Goal: Task Accomplishment & Management: Use online tool/utility

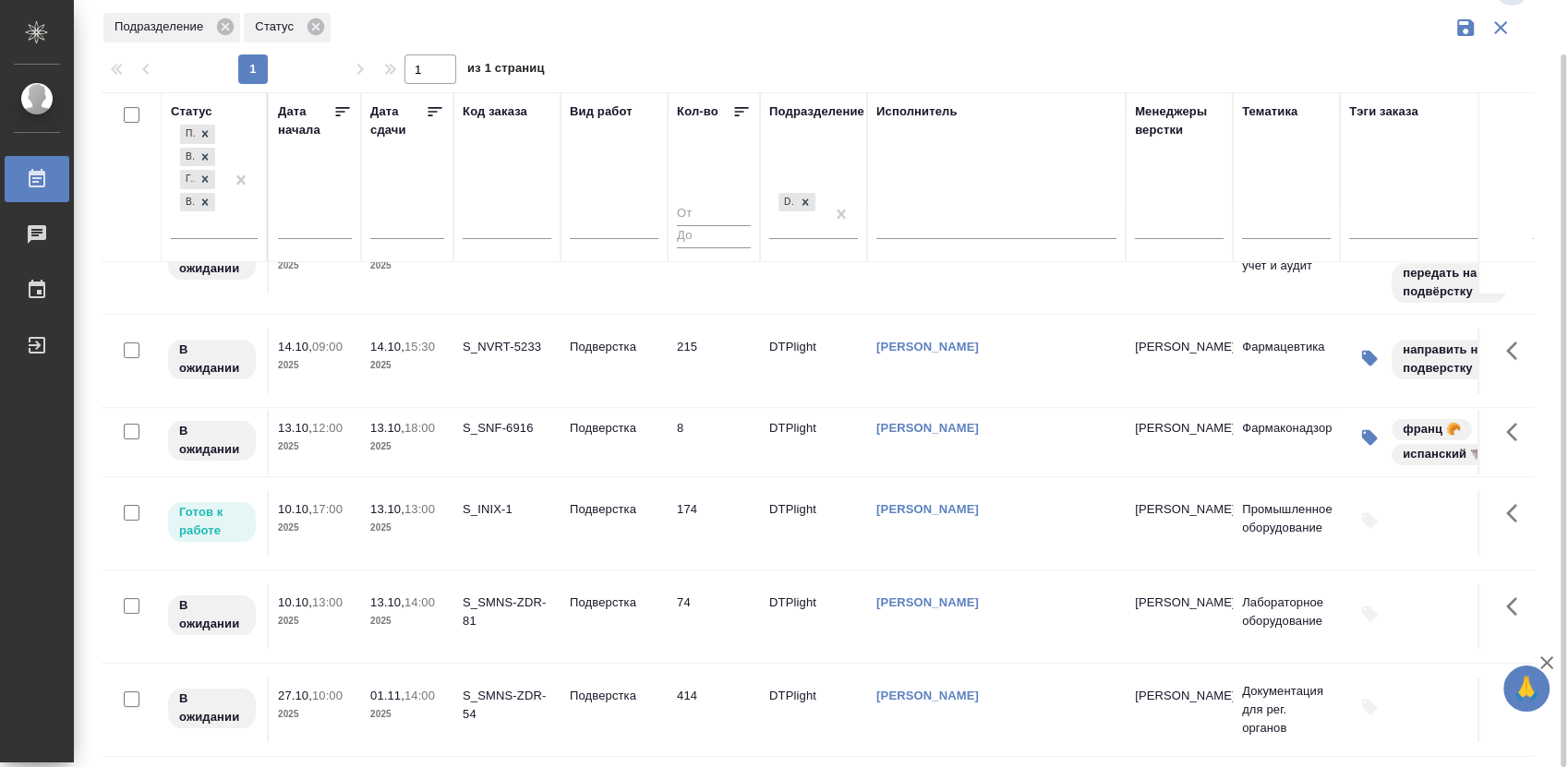
scroll to position [255, 0]
click at [586, 501] on p "Подверстка" at bounding box center [614, 510] width 89 height 19
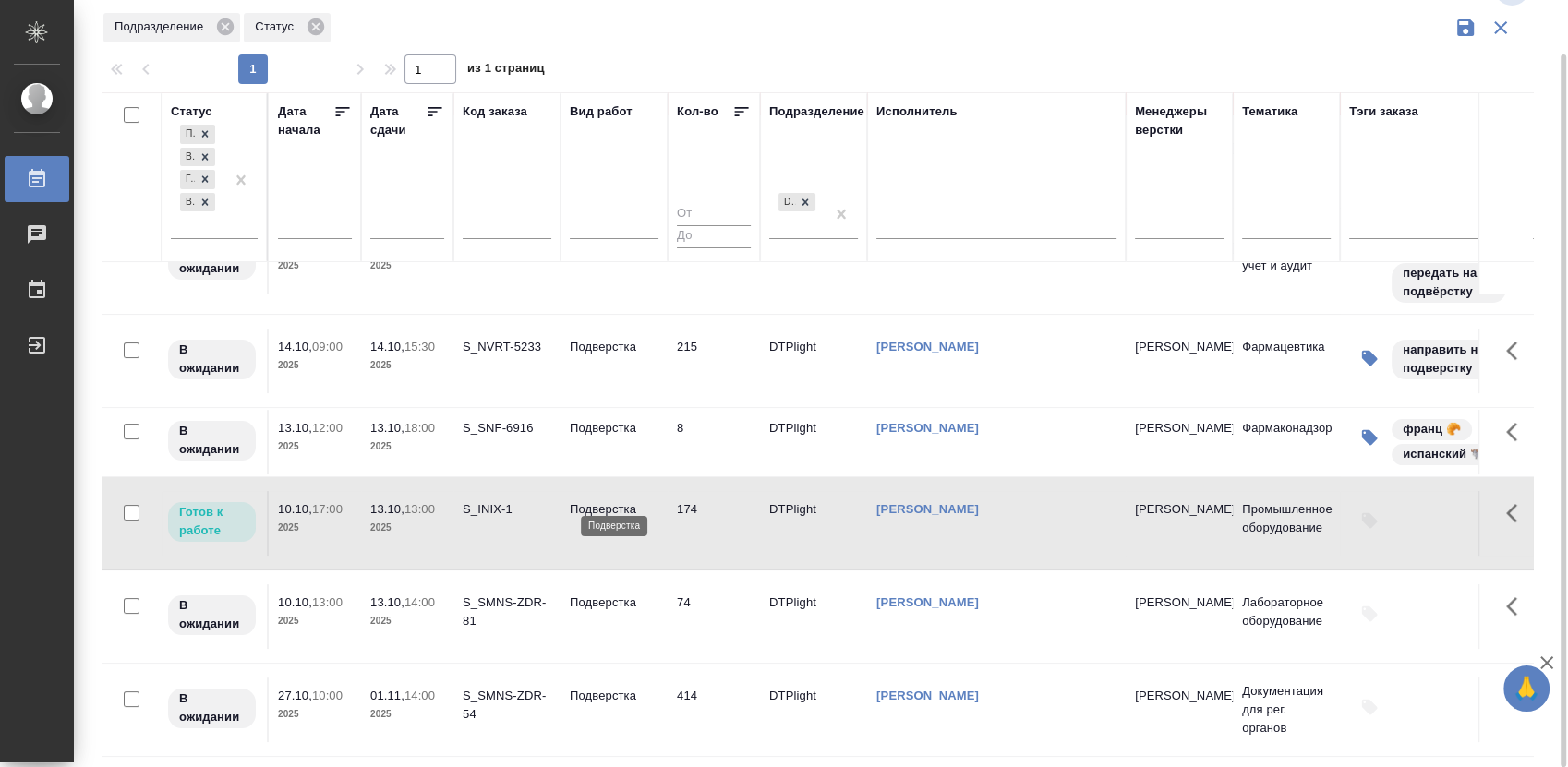
click at [586, 501] on p "Подверстка" at bounding box center [614, 510] width 89 height 19
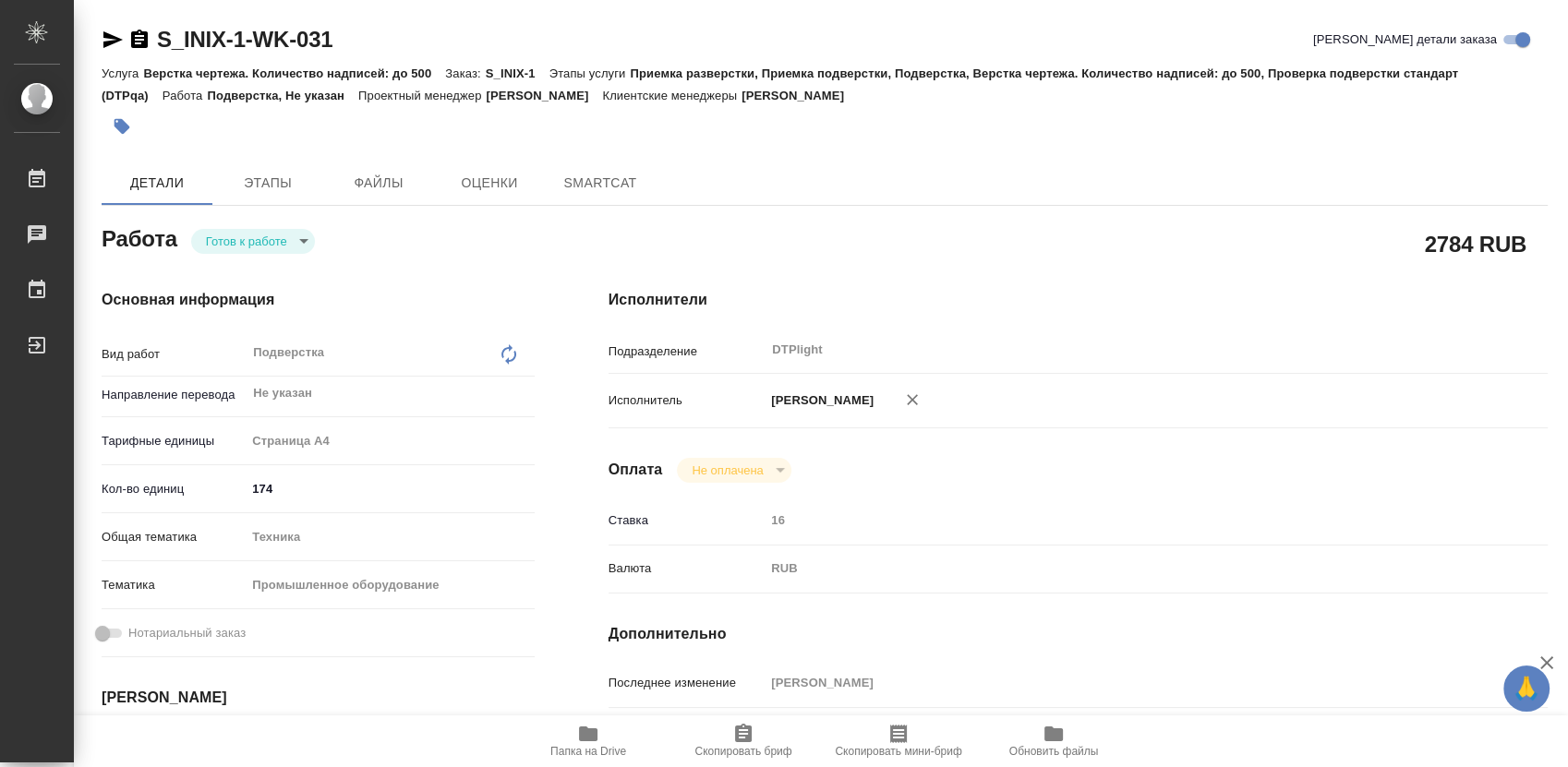
type textarea "x"
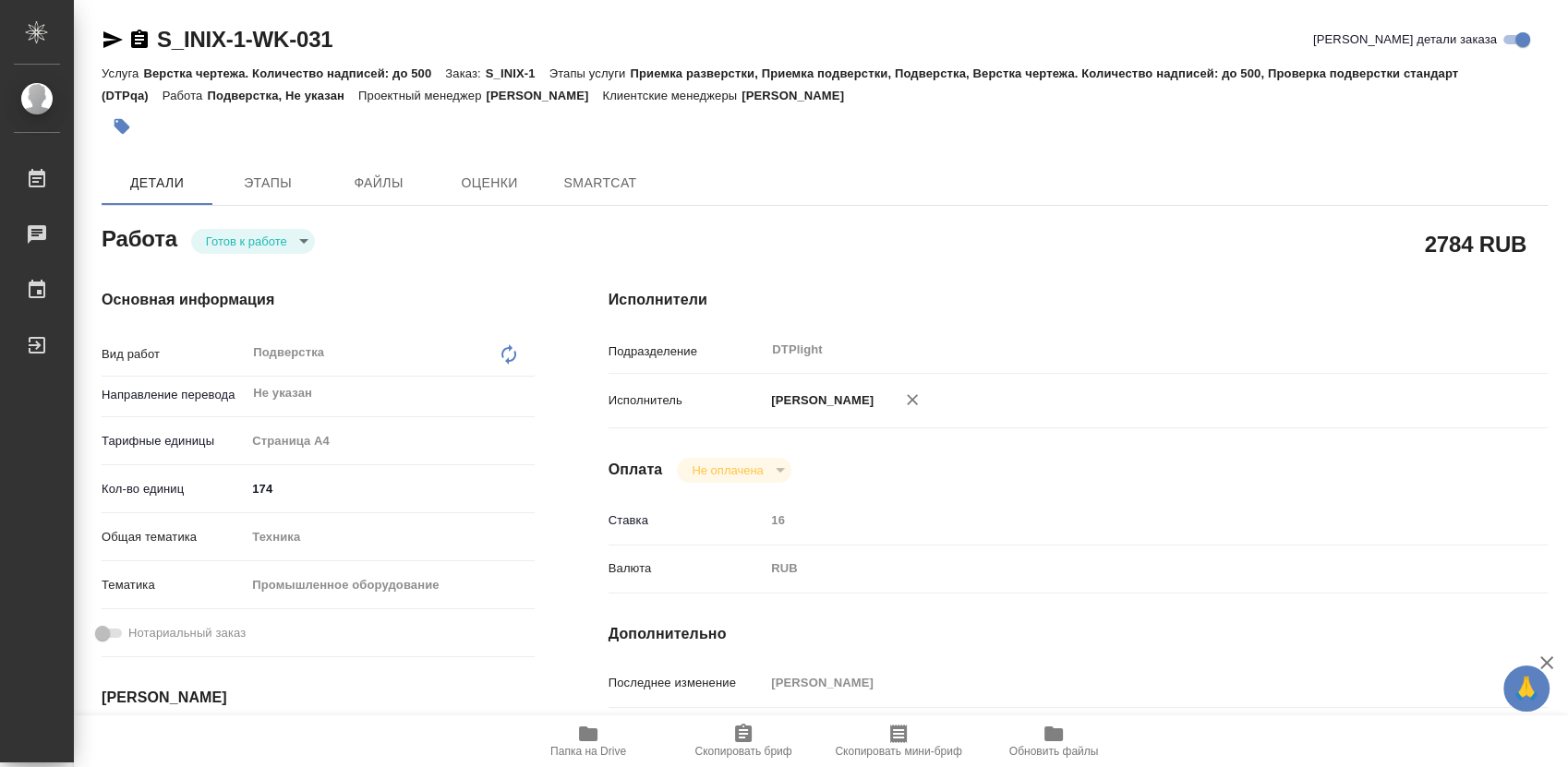
type textarea "x"
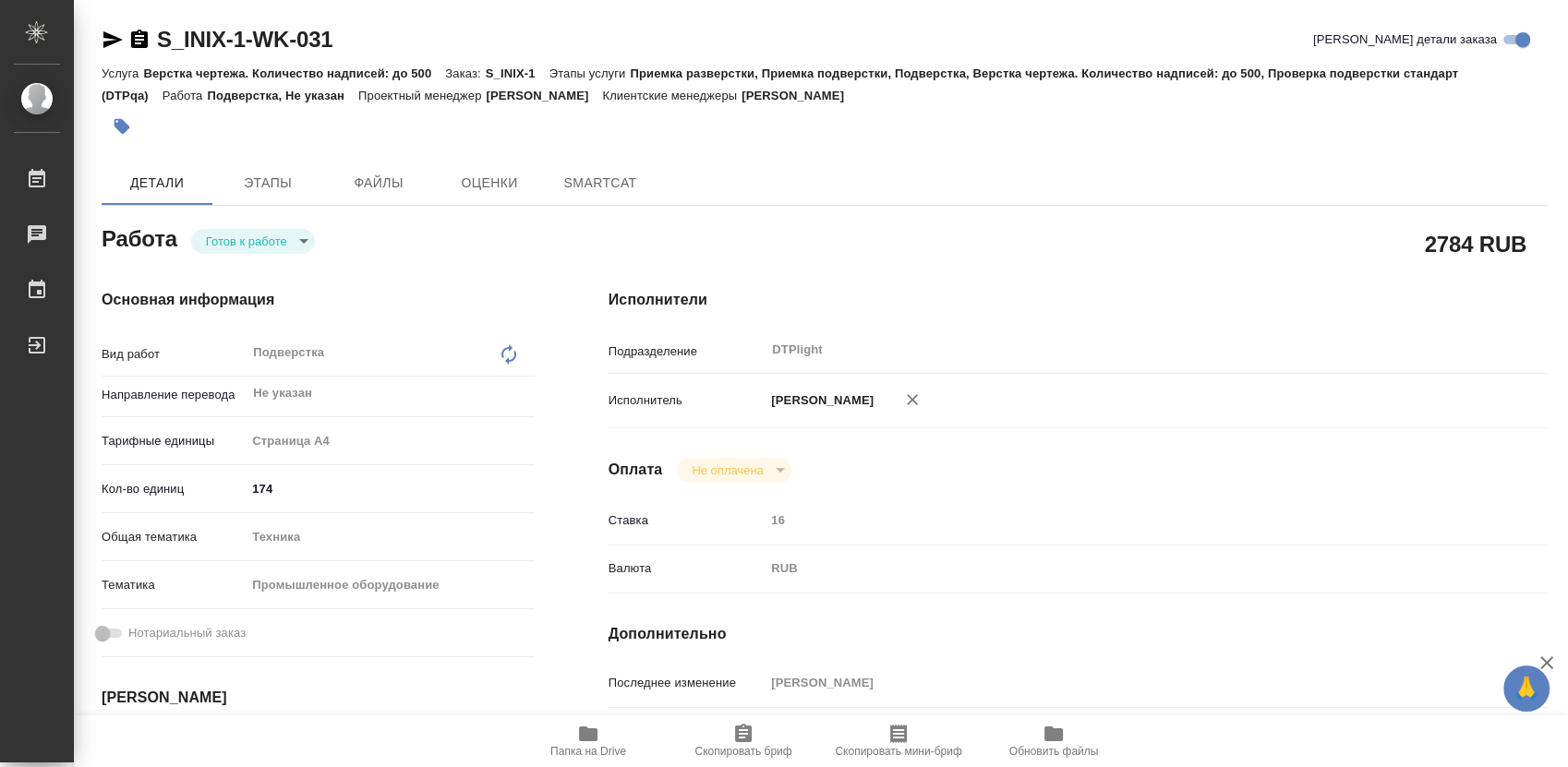
type textarea "x"
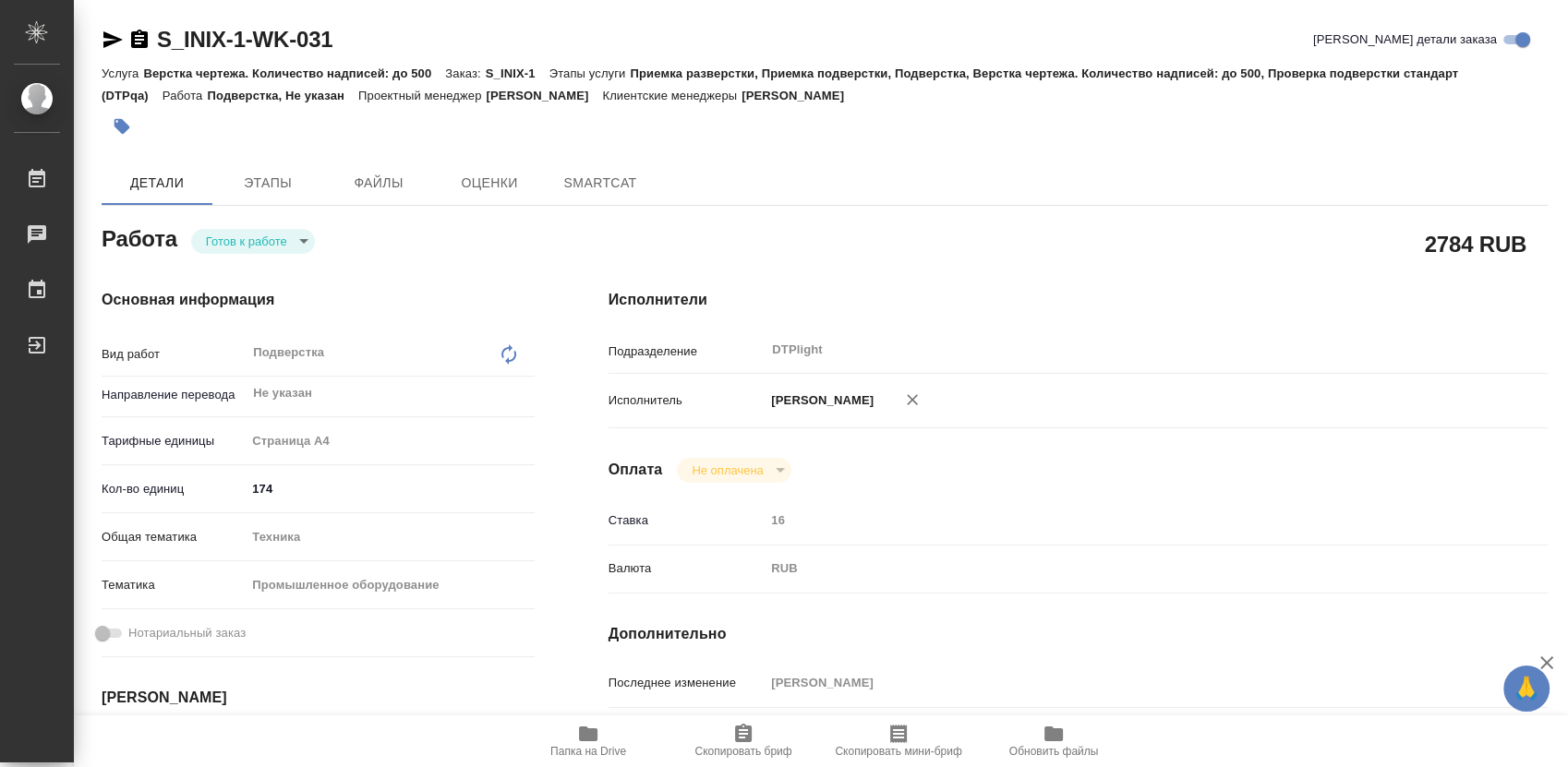
type textarea "x"
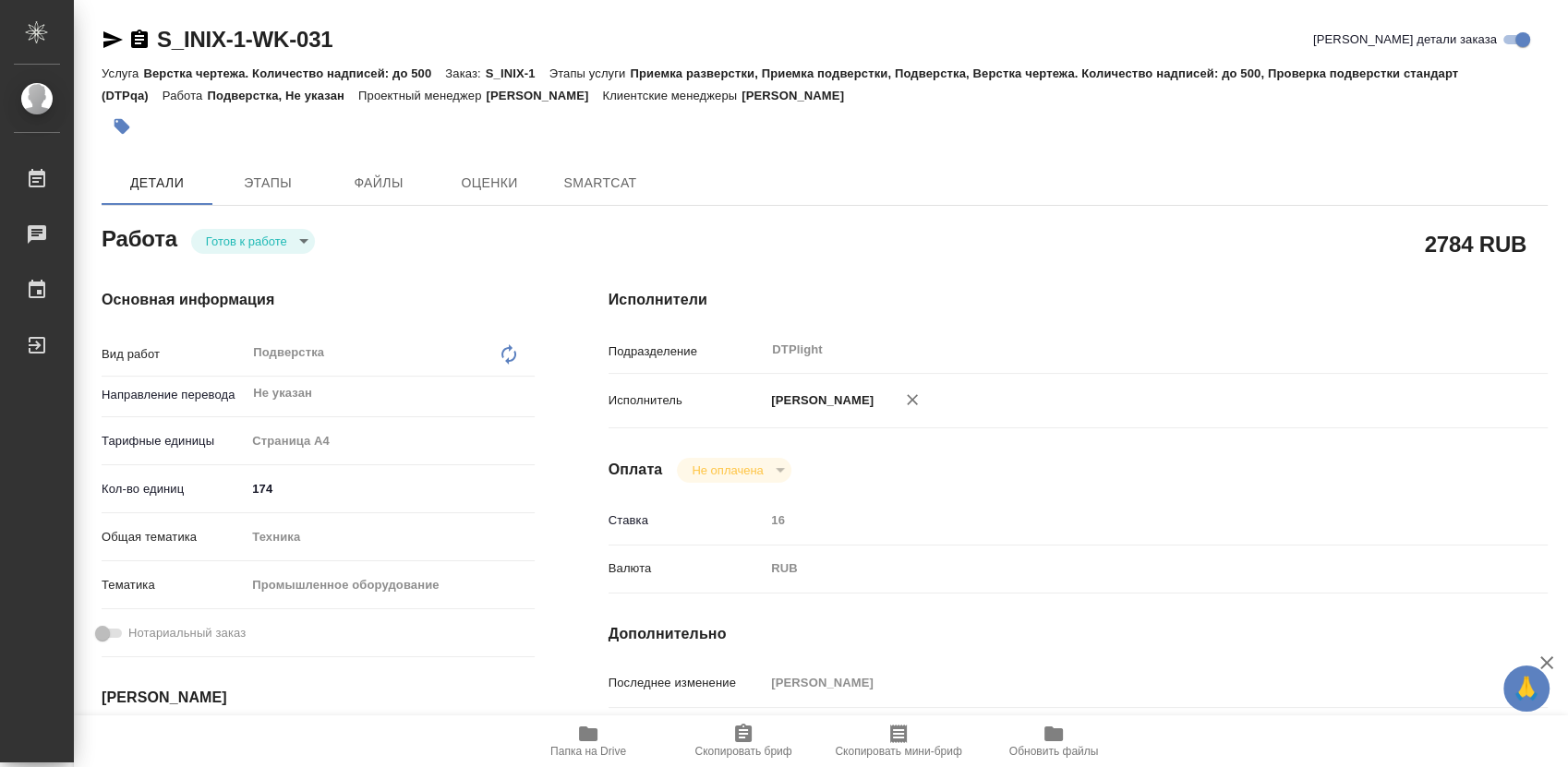
type textarea "x"
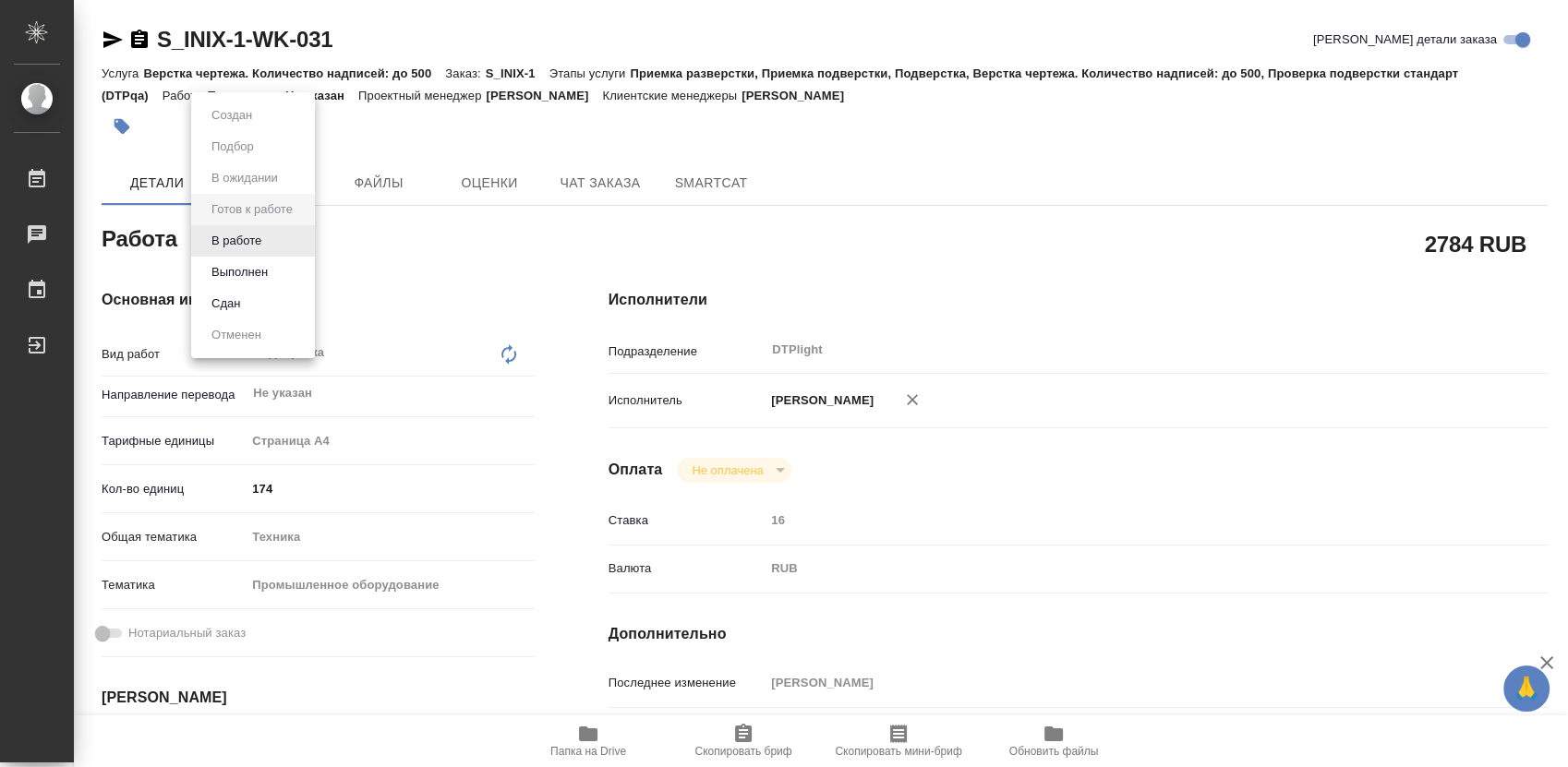
click at [268, 241] on body "🙏 .cls-1 fill:#fff; AWATERA Работы Чаты График Выйти S_INIX-1-WK-031 Кратко дет…" at bounding box center [784, 384] width 1568 height 767
type textarea "x"
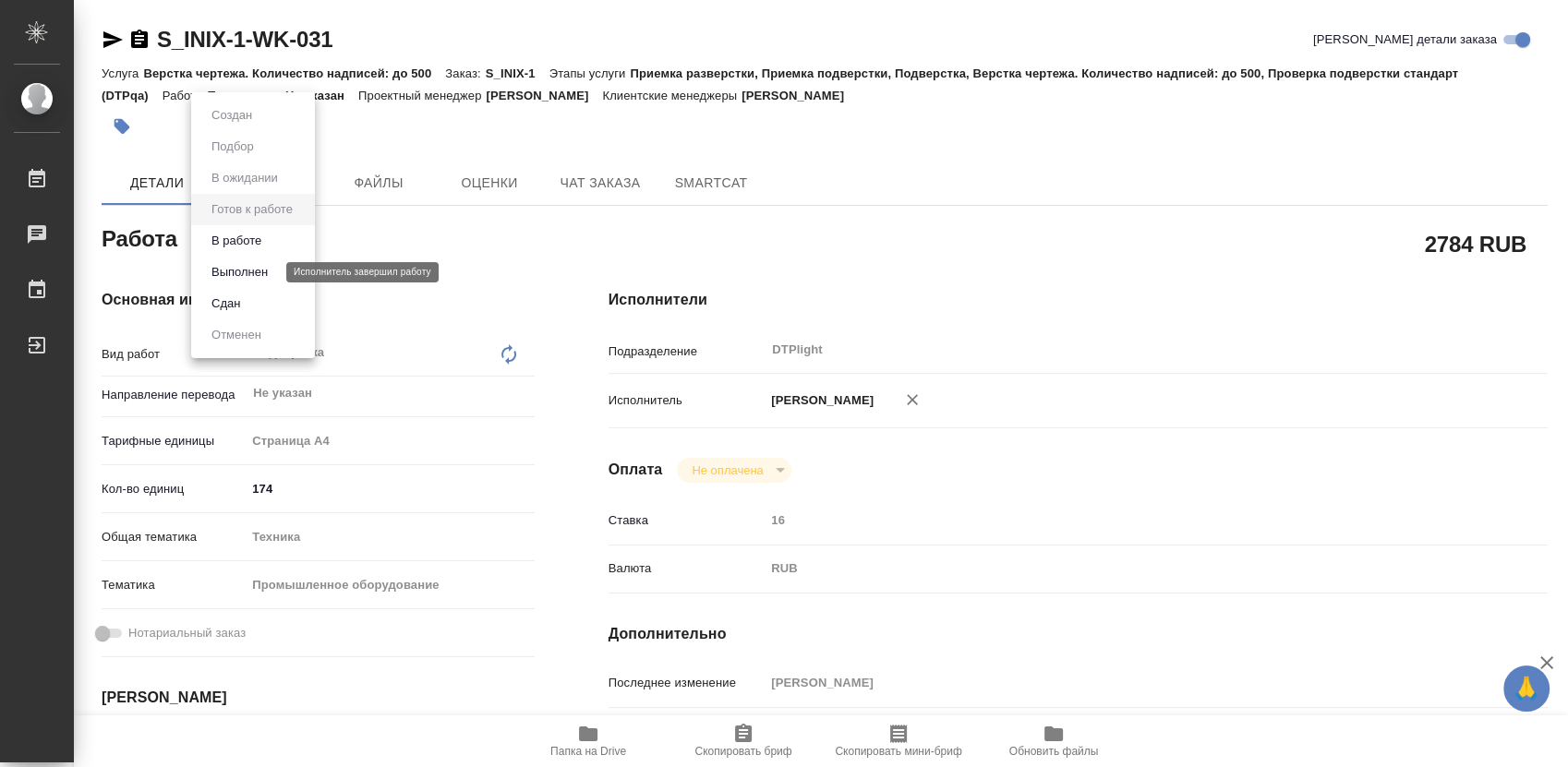
type textarea "x"
click at [242, 237] on button "В работе" at bounding box center [237, 241] width 61 height 21
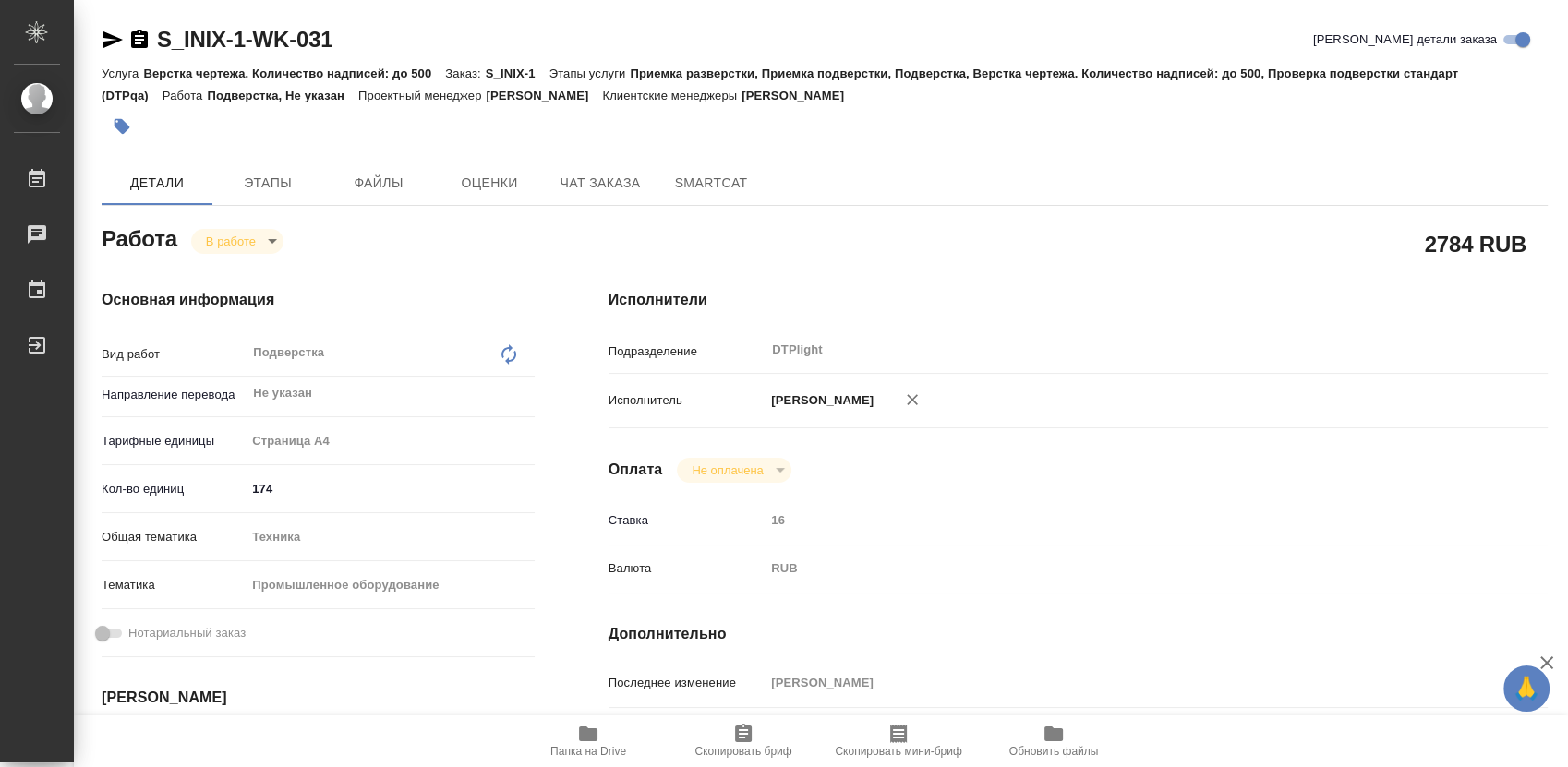
type textarea "x"
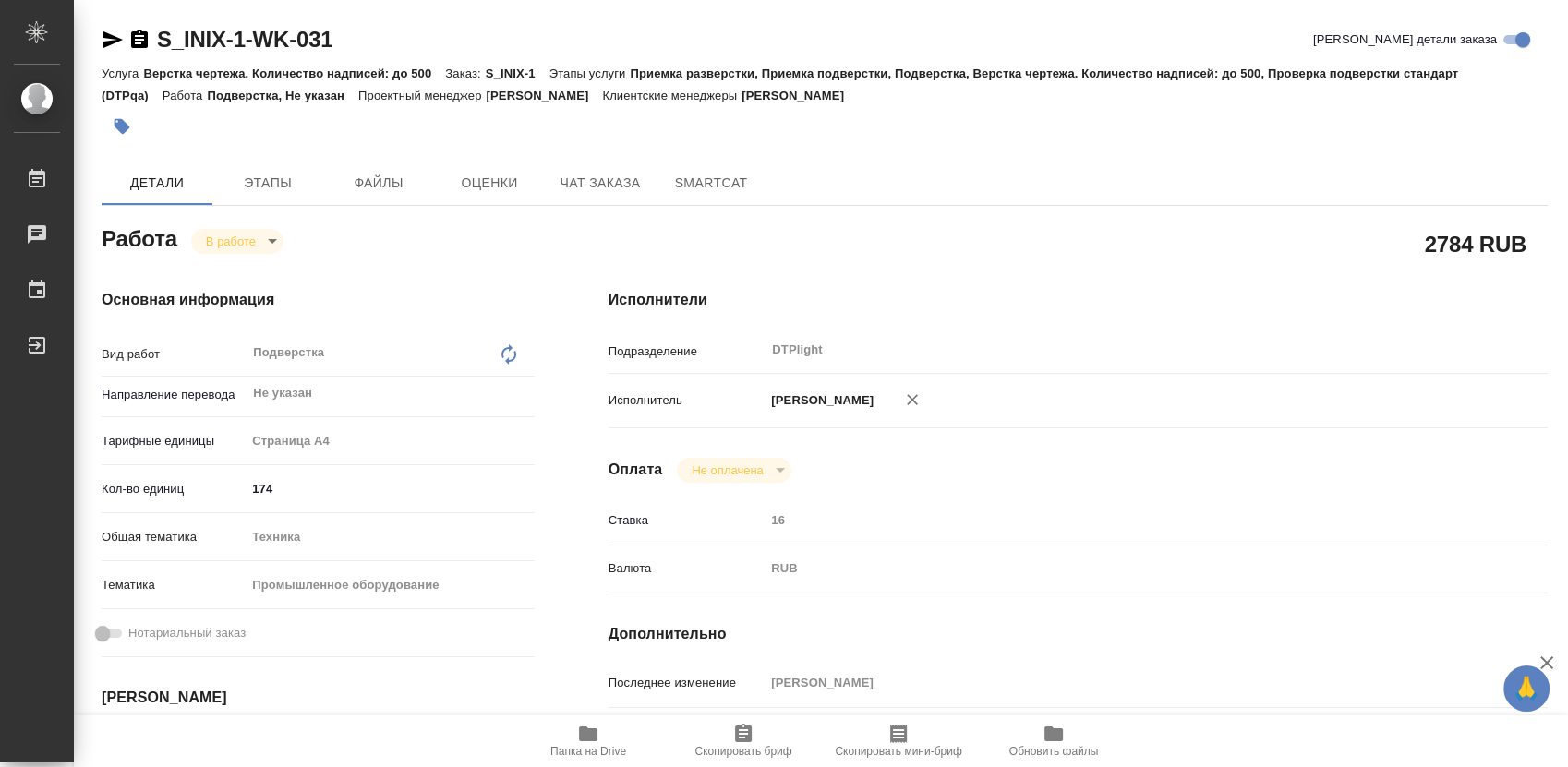
type textarea "x"
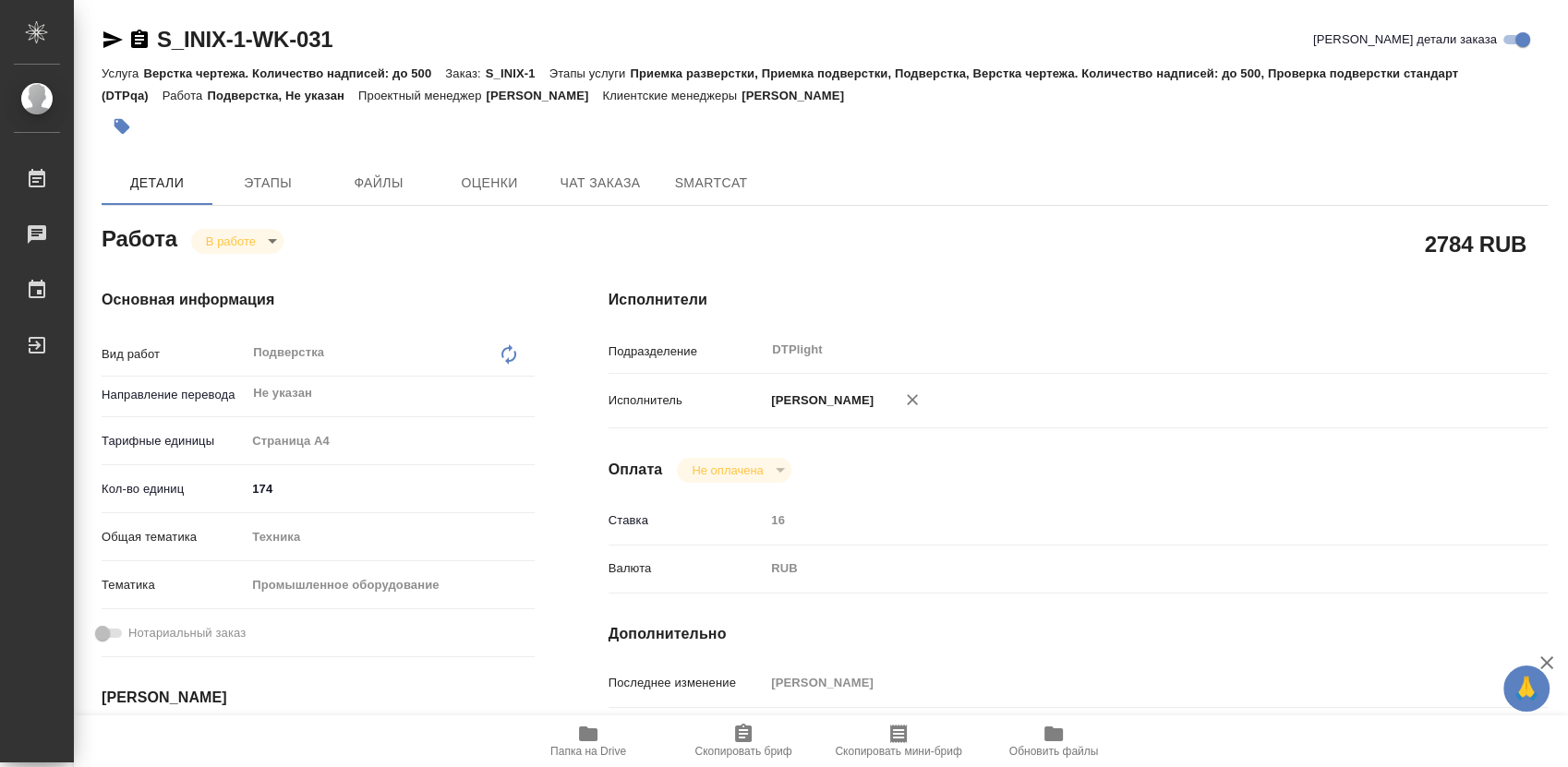
type textarea "x"
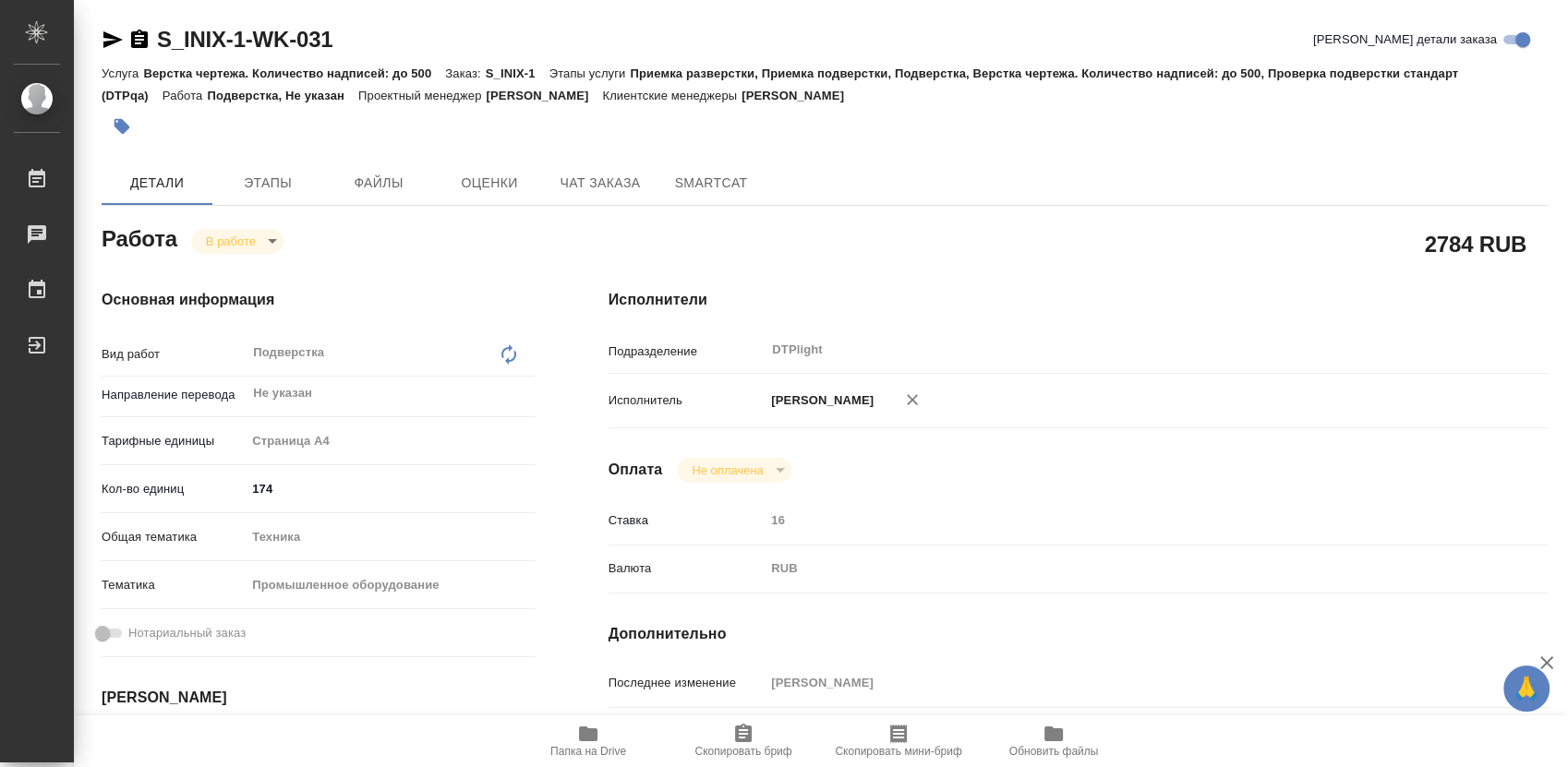
click at [142, 40] on icon "button" at bounding box center [139, 38] width 17 height 19
click at [593, 730] on icon "button" at bounding box center [587, 733] width 19 height 15
